Goal: Entertainment & Leisure: Consume media (video, audio)

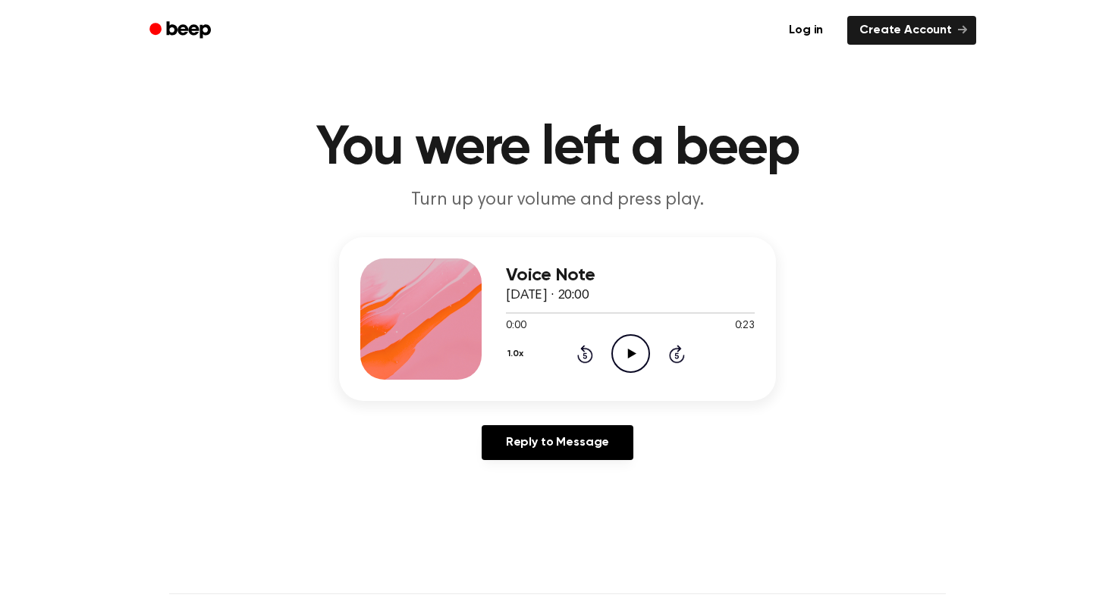
click at [892, 199] on header "You were left a beep Turn up your volume and press play." at bounding box center [557, 167] width 1078 height 92
click at [629, 359] on icon "Play Audio" at bounding box center [630, 353] width 39 height 39
click at [615, 360] on icon "Play Audio" at bounding box center [630, 353] width 39 height 39
click at [651, 312] on div at bounding box center [630, 313] width 249 height 2
click at [630, 357] on icon "Play Audio" at bounding box center [630, 353] width 39 height 39
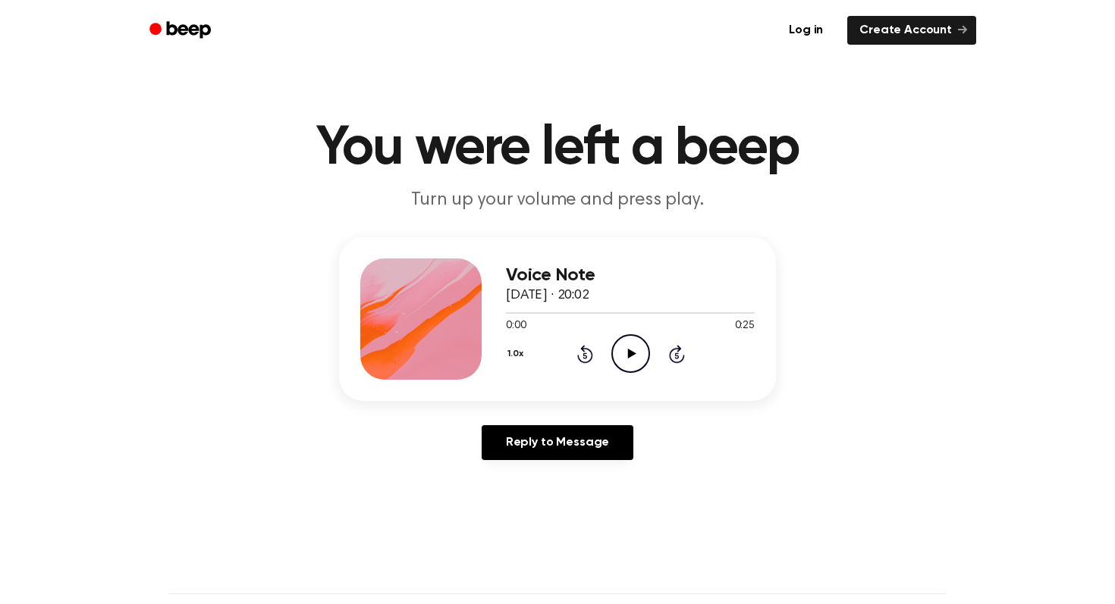
click at [622, 351] on icon "Play Audio" at bounding box center [630, 353] width 39 height 39
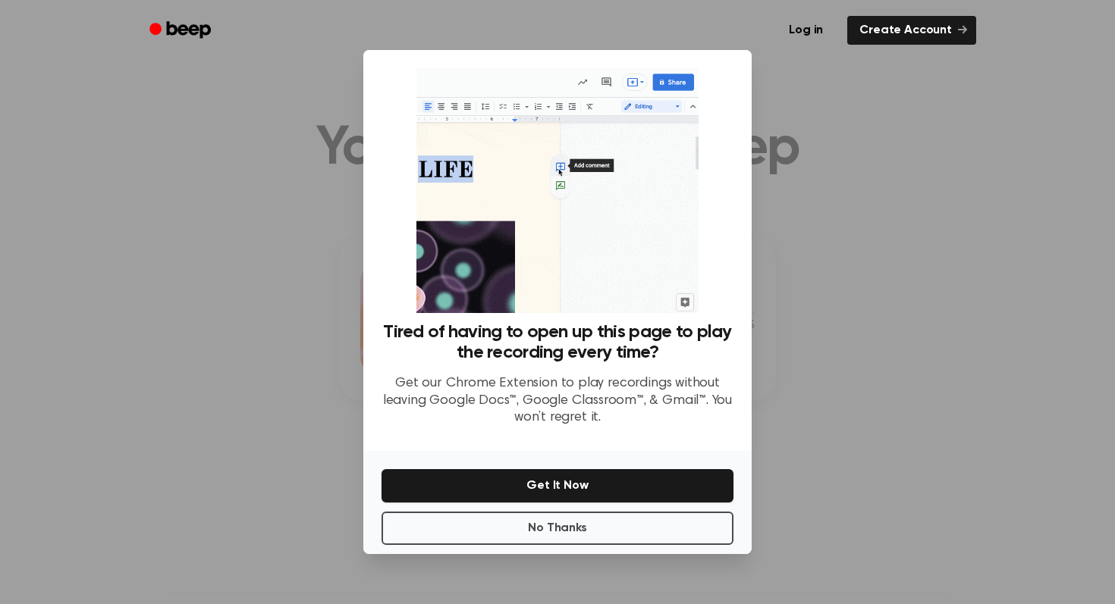
click at [619, 409] on p "Get our Chrome Extension to play recordings without leaving Google Docs™, Googl…" at bounding box center [557, 401] width 352 height 52
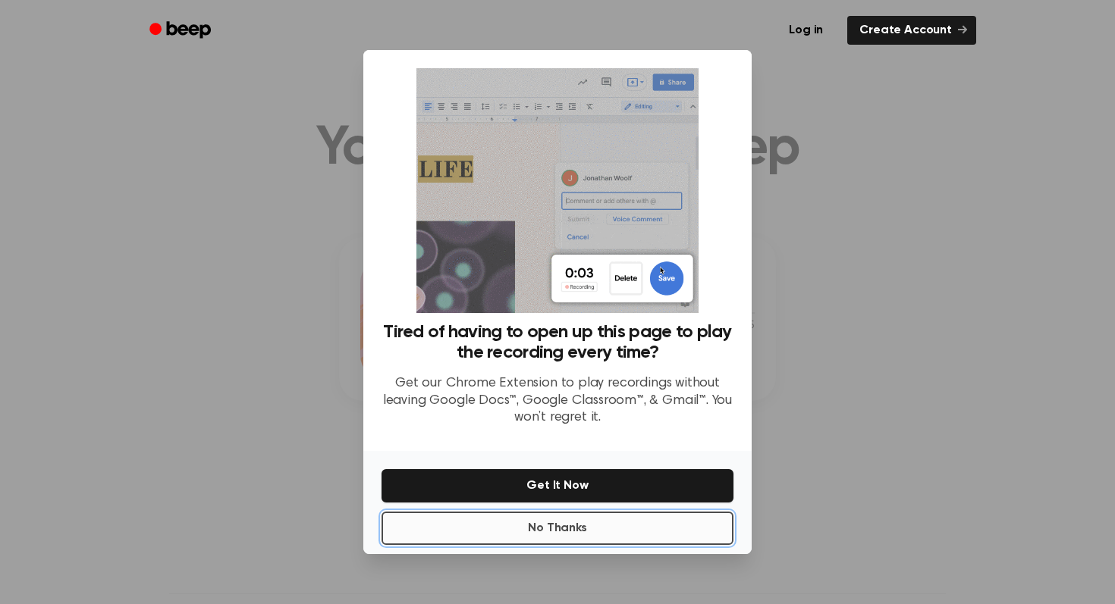
click at [582, 528] on button "No Thanks" at bounding box center [557, 528] width 352 height 33
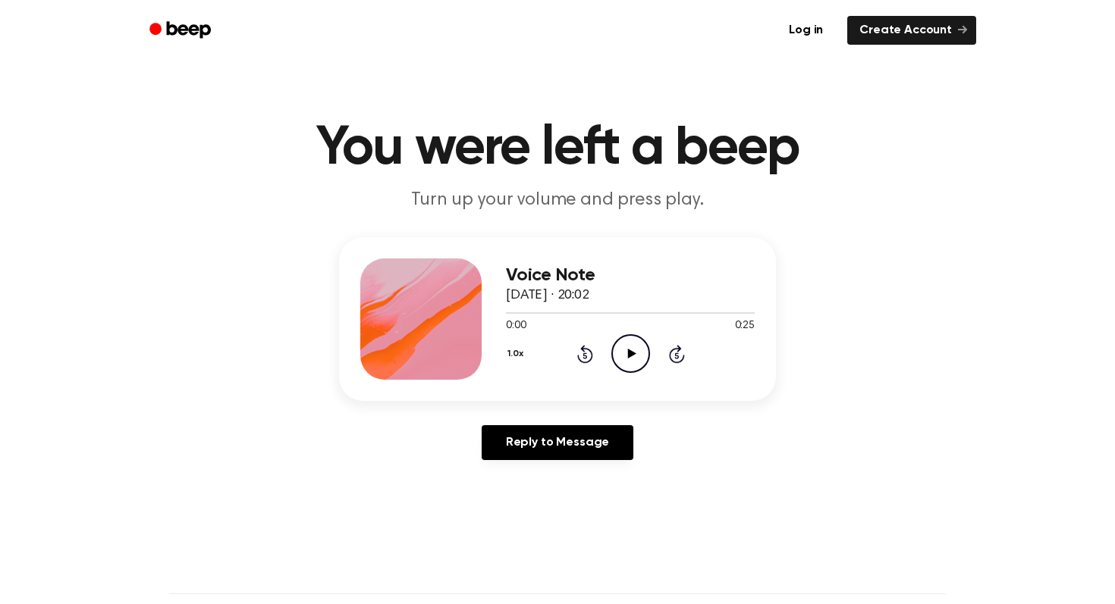
click at [635, 356] on icon "Play Audio" at bounding box center [630, 353] width 39 height 39
click at [641, 356] on icon "Play Audio" at bounding box center [630, 353] width 39 height 39
click at [638, 313] on div at bounding box center [630, 313] width 249 height 2
click at [632, 343] on icon "Play Audio" at bounding box center [630, 353] width 39 height 39
click at [636, 359] on icon "Play Audio" at bounding box center [630, 353] width 39 height 39
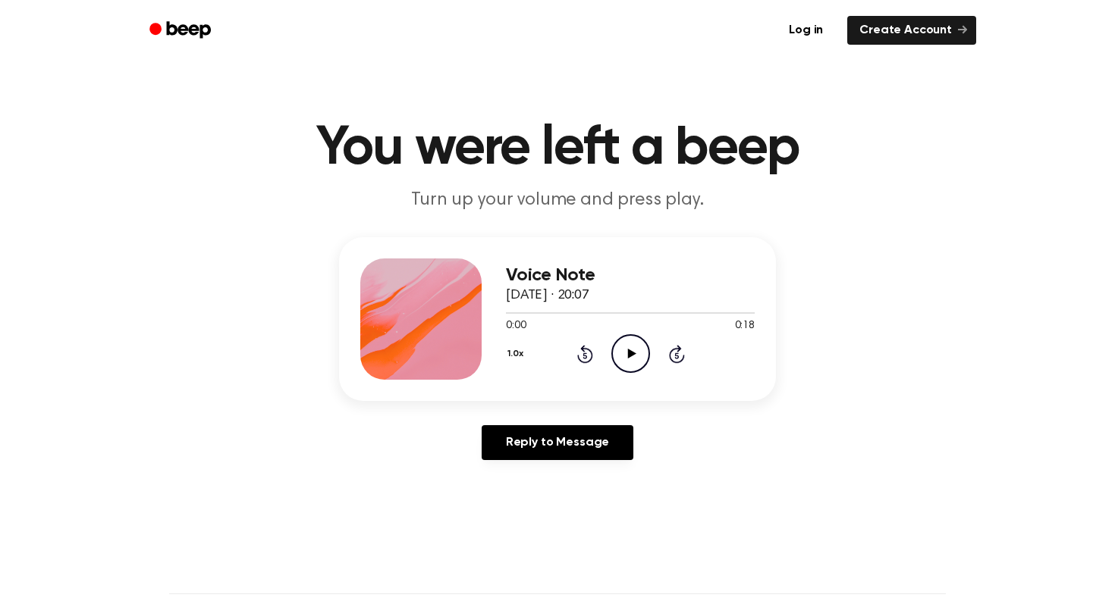
click at [637, 342] on icon "Play Audio" at bounding box center [630, 353] width 39 height 39
